Goal: Find specific page/section: Find specific page/section

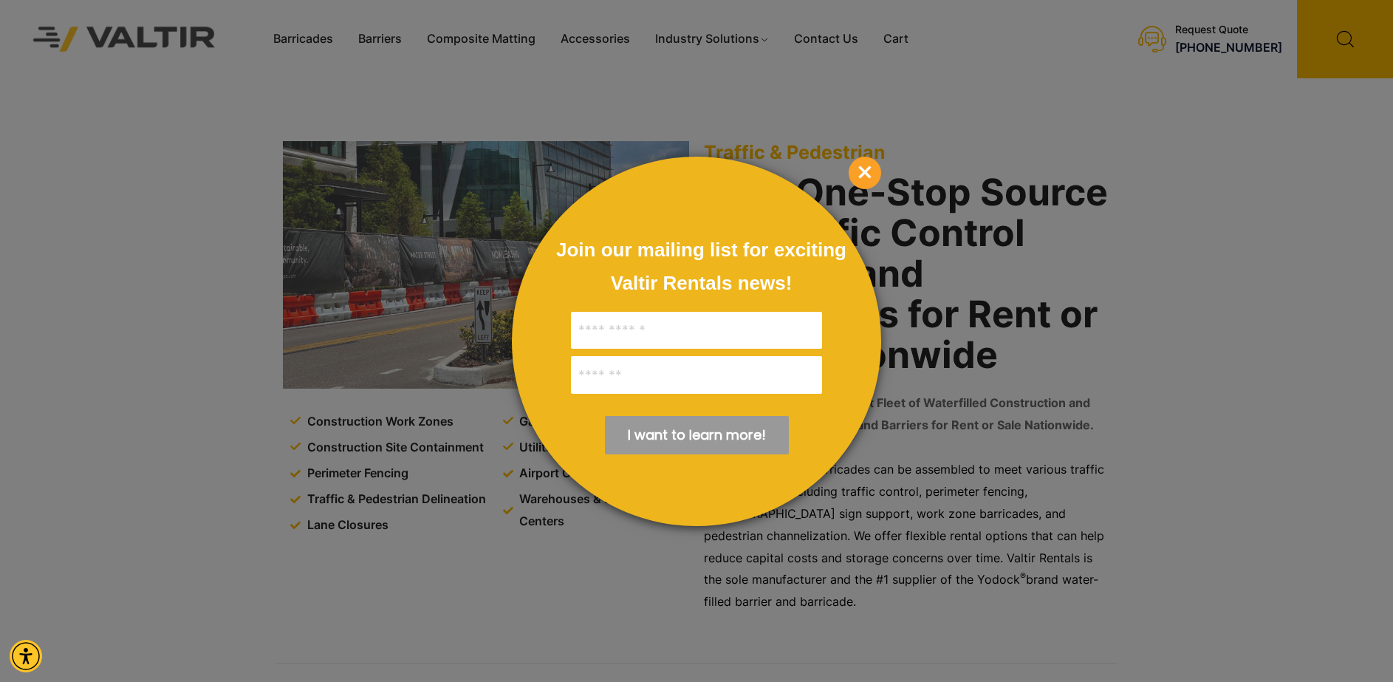
drag, startPoint x: 863, startPoint y: 166, endPoint x: 781, endPoint y: 83, distance: 117.5
click at [863, 165] on span "×" at bounding box center [865, 173] width 33 height 33
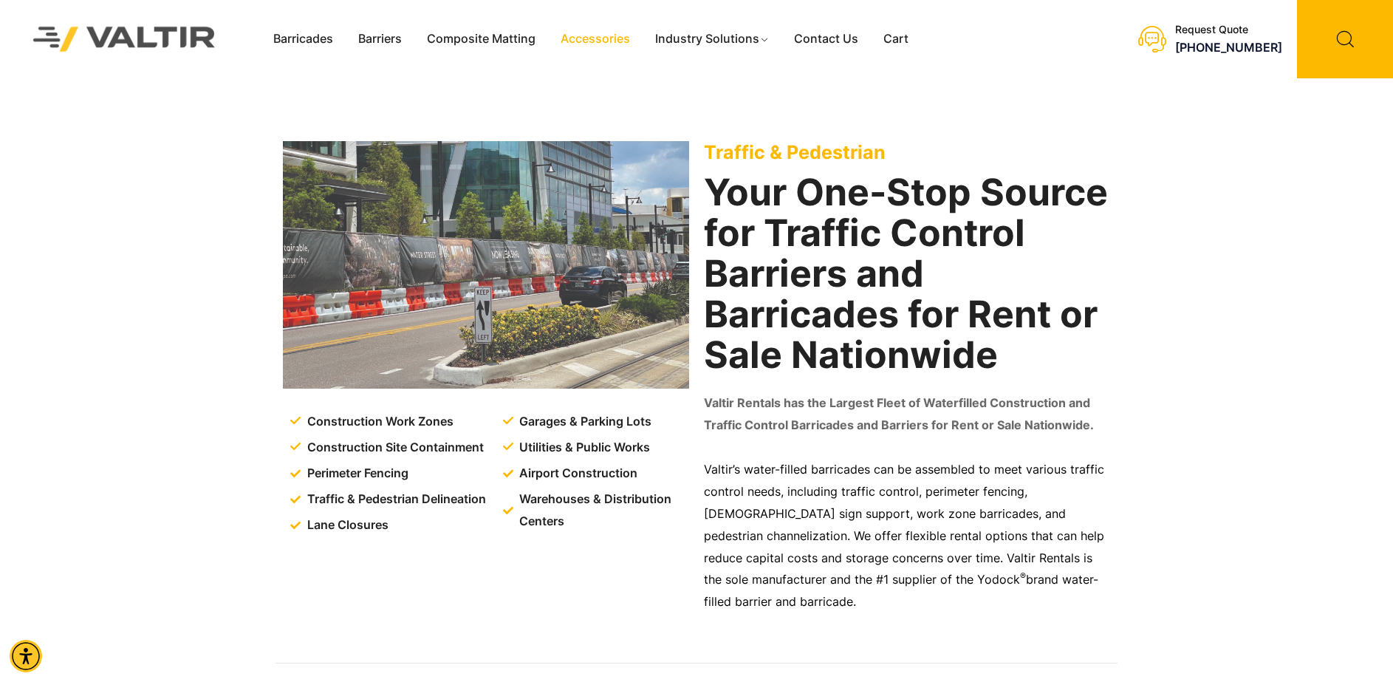
click at [608, 41] on link "Accessories" at bounding box center [595, 39] width 95 height 22
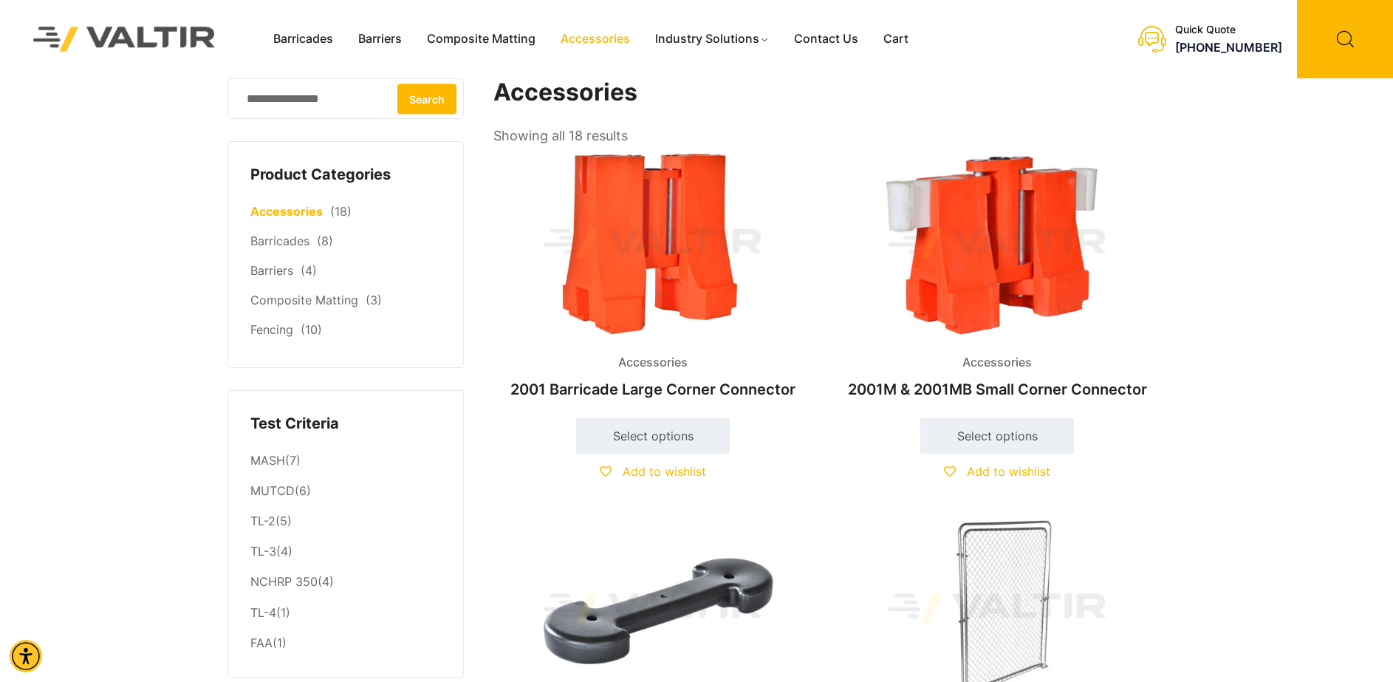
click at [284, 99] on input "Search for:" at bounding box center [346, 98] width 236 height 41
type input "*****"
click at [397, 83] on button "Search" at bounding box center [426, 98] width 59 height 30
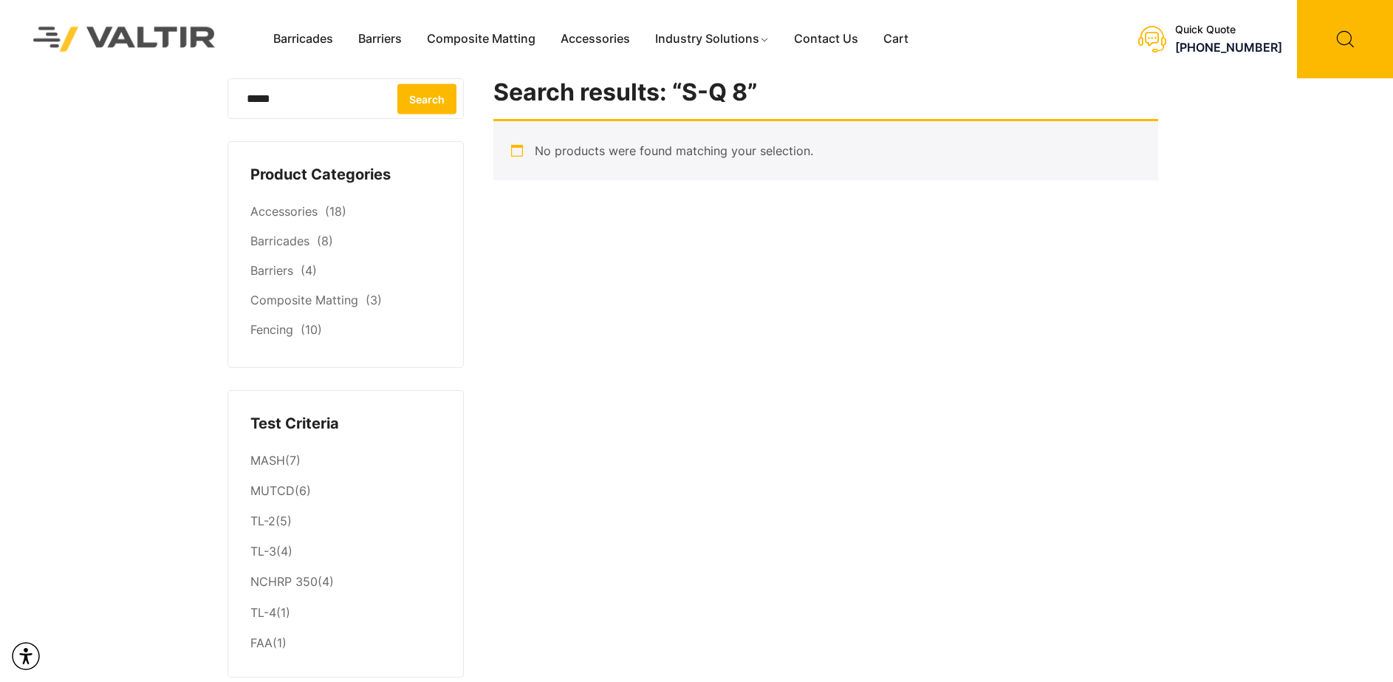
click at [457, 98] on input "*****" at bounding box center [346, 98] width 236 height 41
click at [445, 106] on button "Search" at bounding box center [426, 98] width 59 height 30
click at [296, 214] on link "Accessories" at bounding box center [283, 211] width 67 height 15
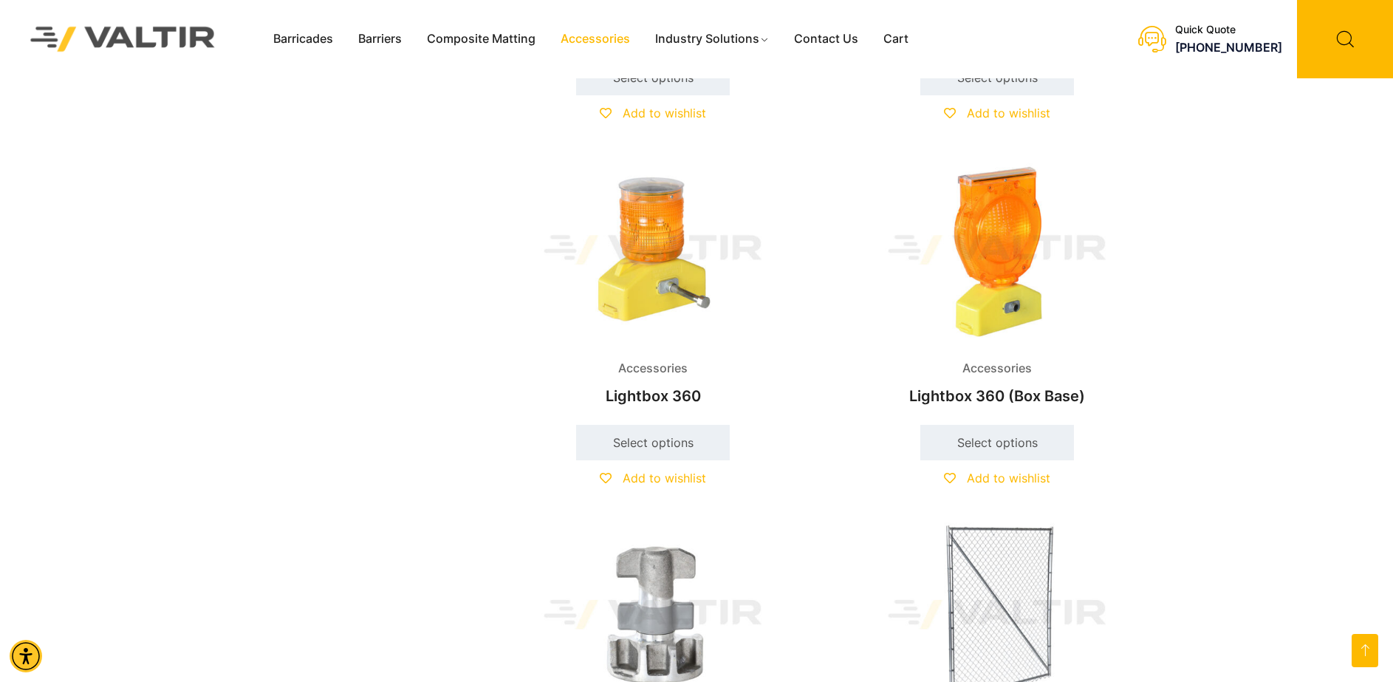
scroll to position [1256, 0]
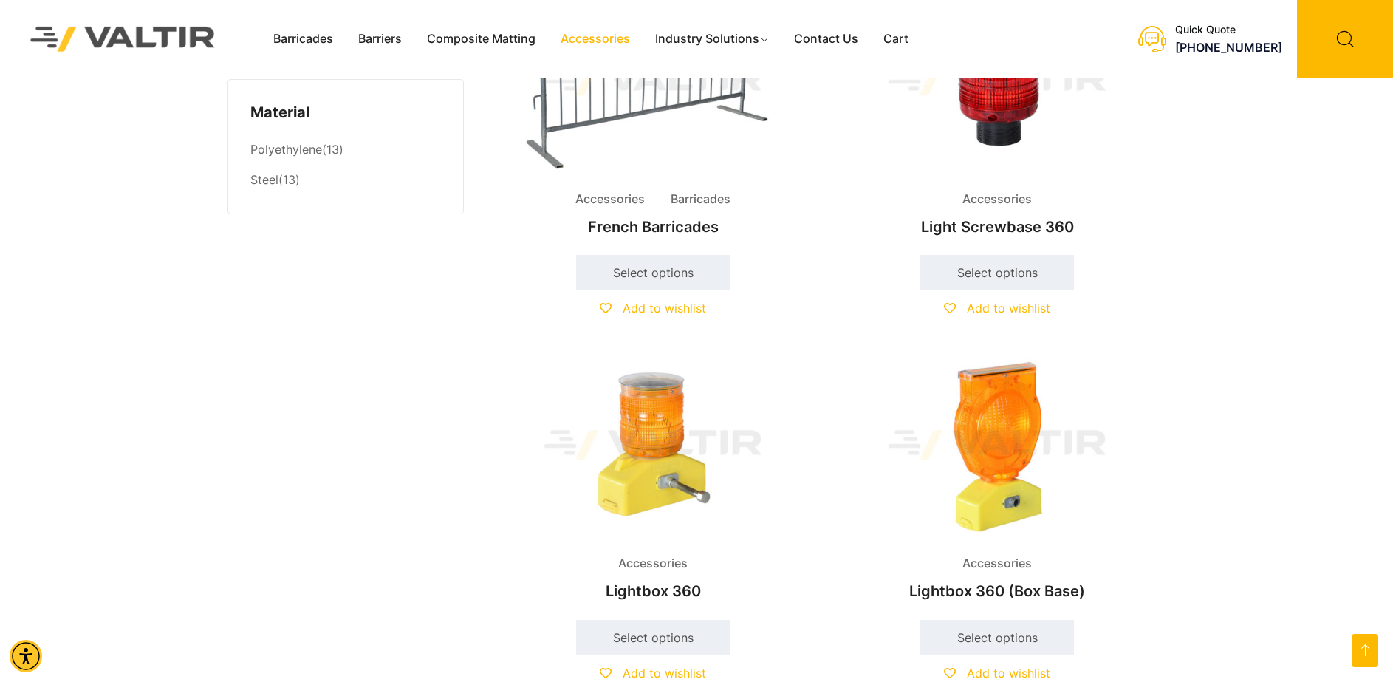
click at [614, 43] on link "Accessories" at bounding box center [595, 39] width 95 height 22
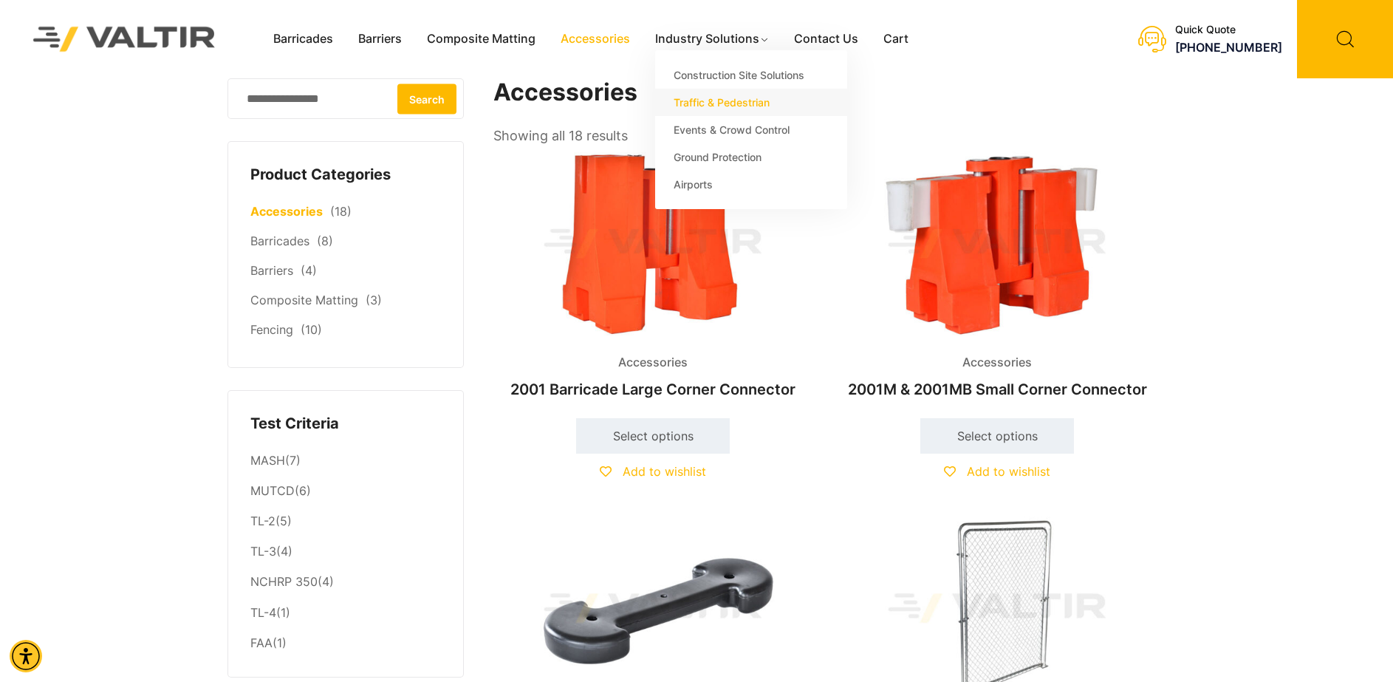
click at [694, 103] on link "Traffic & Pedestrian" at bounding box center [751, 102] width 192 height 27
